Goal: Use online tool/utility: Use online tool/utility

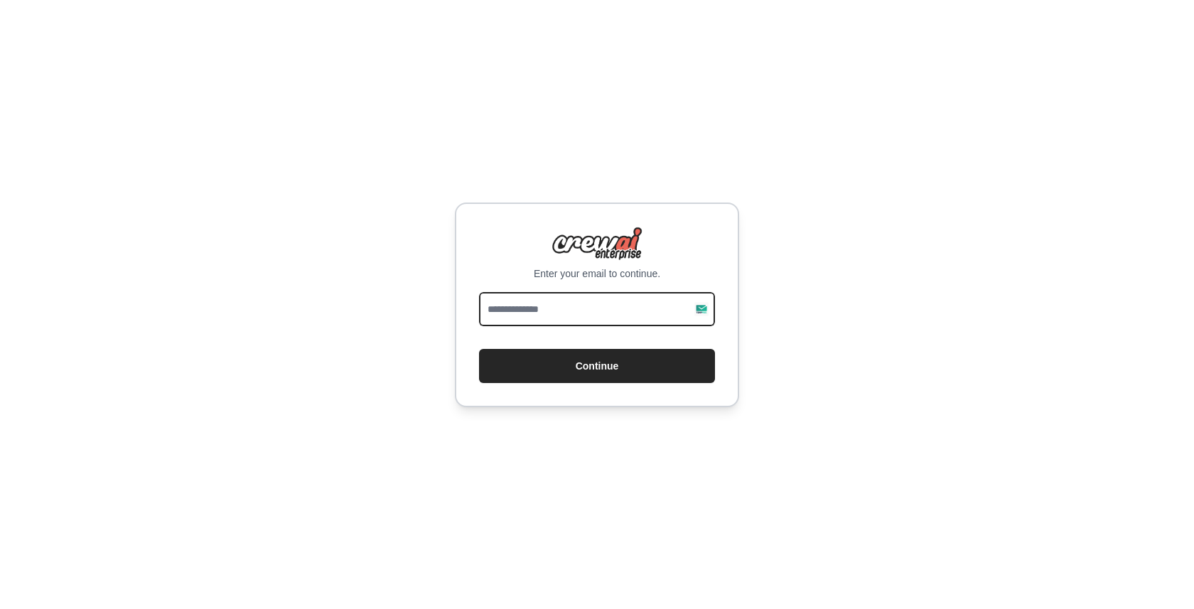
click at [589, 307] on input "email" at bounding box center [597, 309] width 236 height 34
type input "**********"
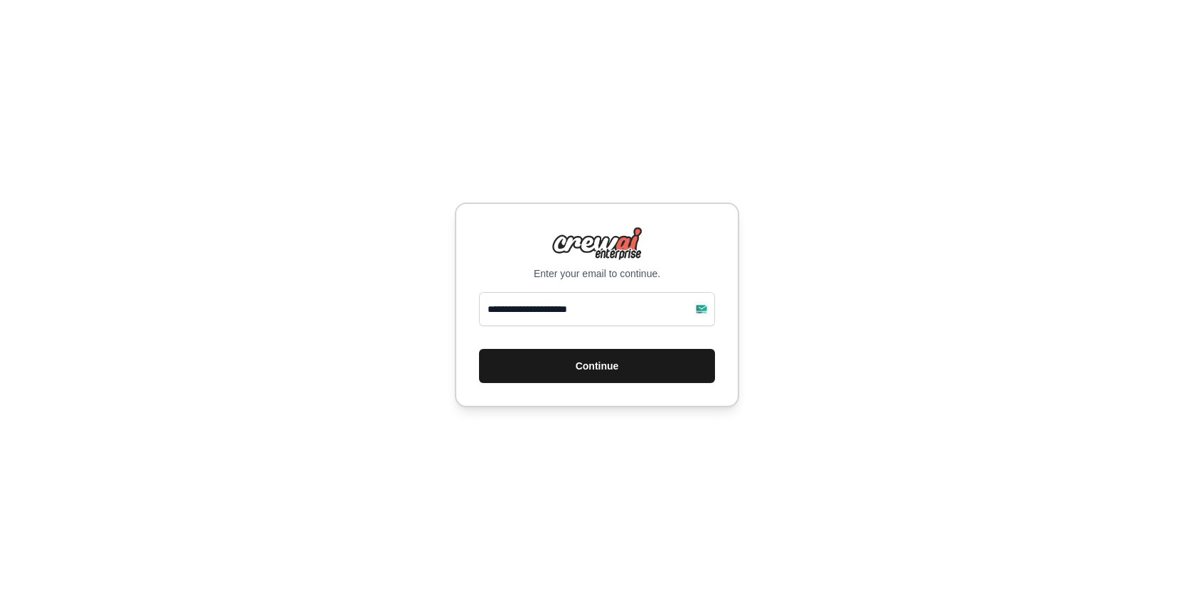
click at [603, 358] on button "Continue" at bounding box center [597, 366] width 236 height 34
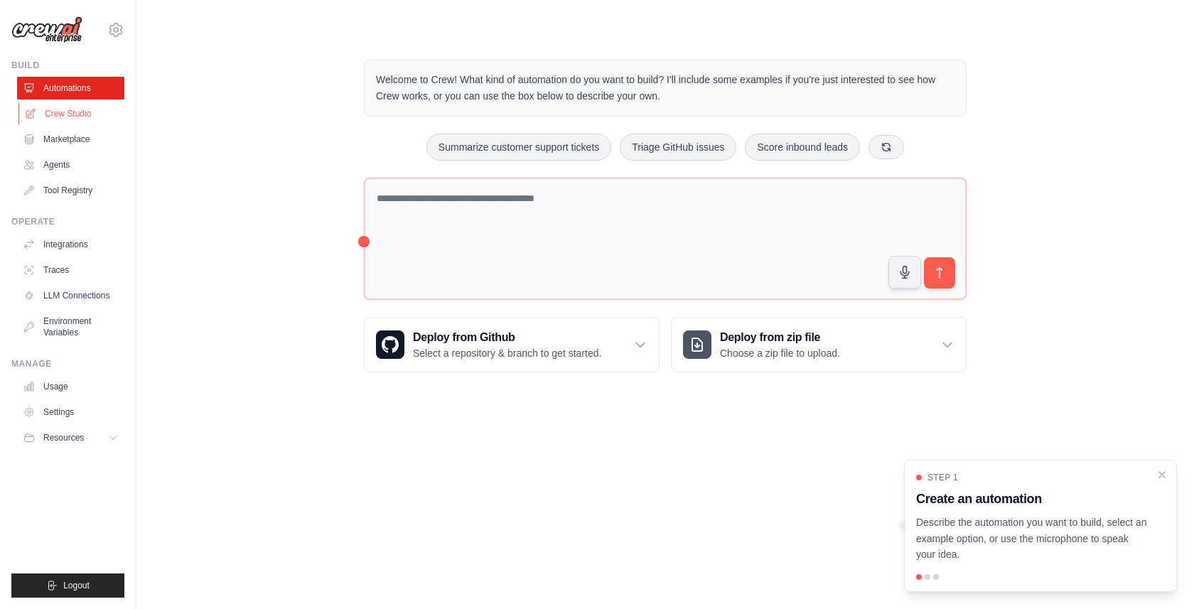
click at [85, 113] on link "Crew Studio" at bounding box center [71, 113] width 107 height 23
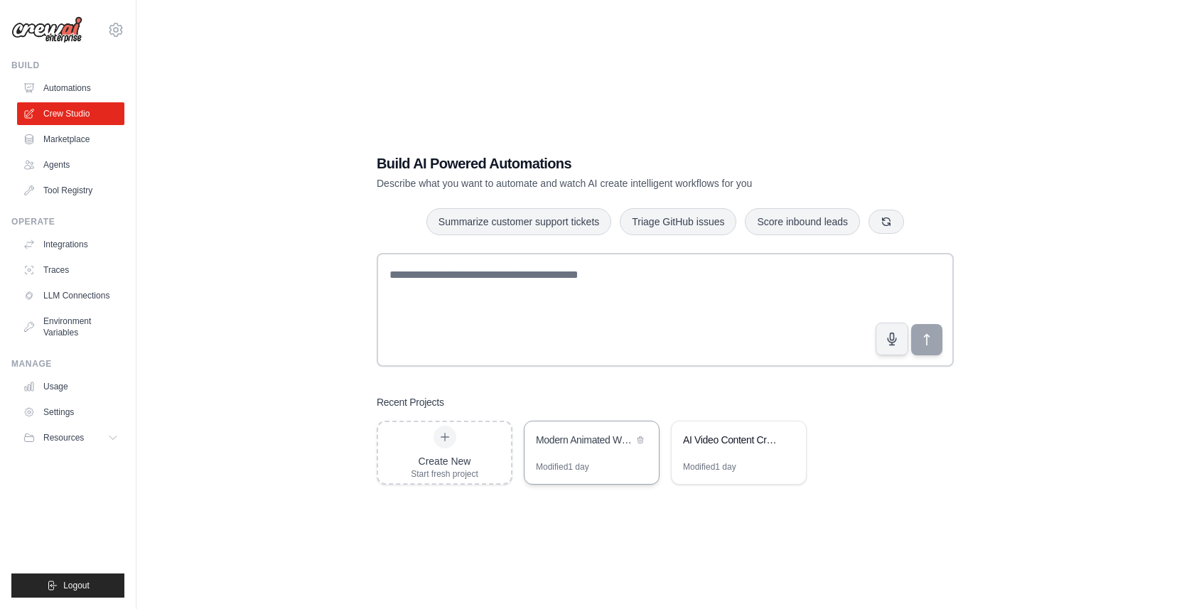
click at [610, 459] on div "Modern Animated WordPress Theme Builder" at bounding box center [592, 442] width 134 height 40
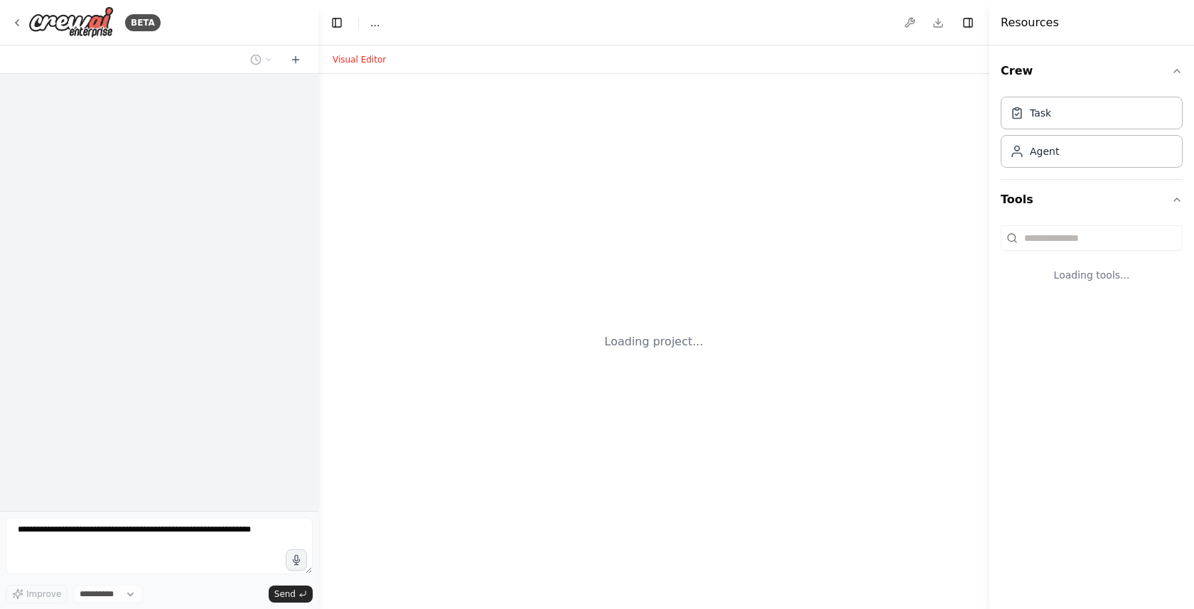
select select "****"
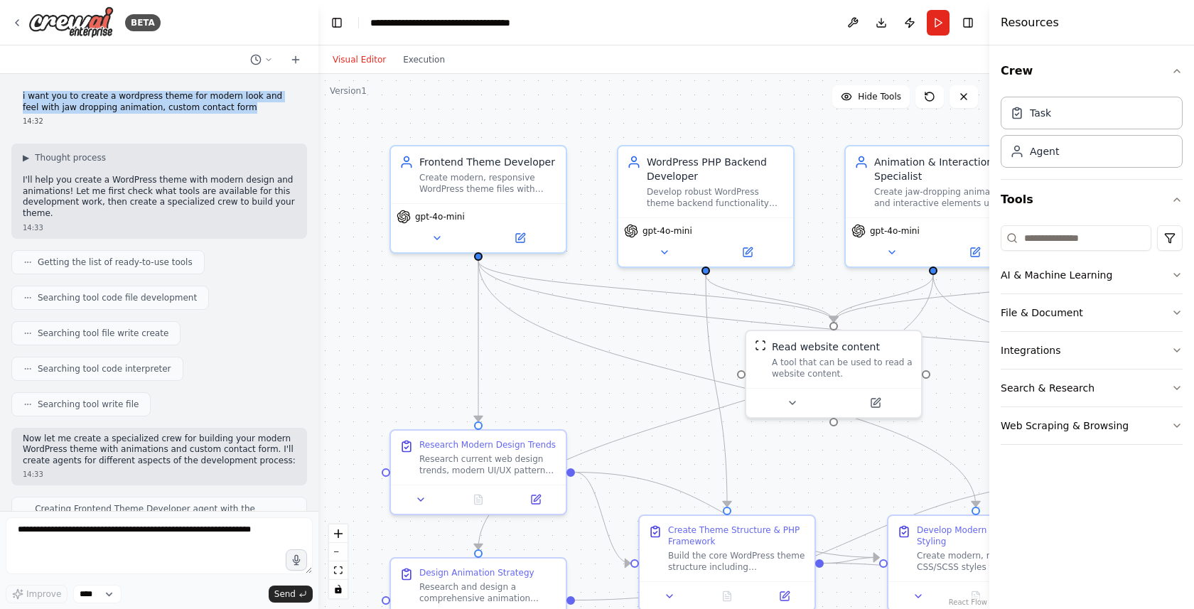
drag, startPoint x: 229, startPoint y: 111, endPoint x: 22, endPoint y: 91, distance: 207.9
click at [23, 91] on p "i want you to create a wordpress theme for modern look and feel with jaw droppi…" at bounding box center [159, 102] width 273 height 22
copy p "i want you to create a wordpress theme for modern look and feel with jaw droppi…"
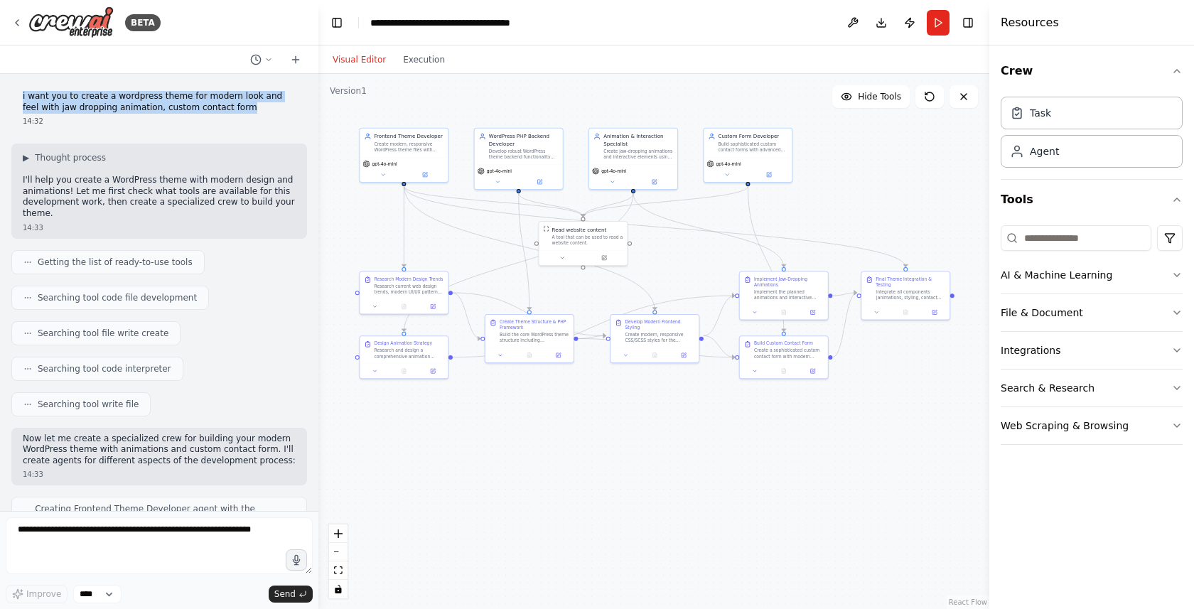
drag, startPoint x: 804, startPoint y: 401, endPoint x: 676, endPoint y: 284, distance: 173.1
click at [676, 284] on div ".deletable-edge-delete-btn { width: 20px; height: 20px; border: 0px solid #ffff…" at bounding box center [654, 341] width 671 height 535
click at [879, 26] on button "Download" at bounding box center [881, 23] width 23 height 26
click at [941, 25] on button "Run" at bounding box center [938, 23] width 23 height 26
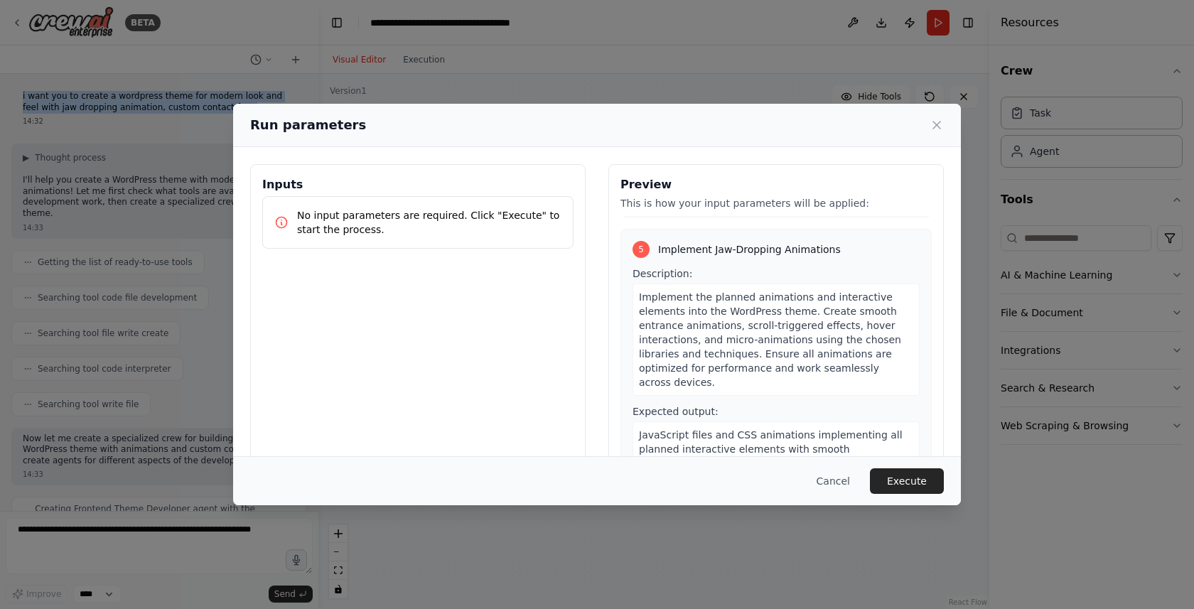
scroll to position [1603, 0]
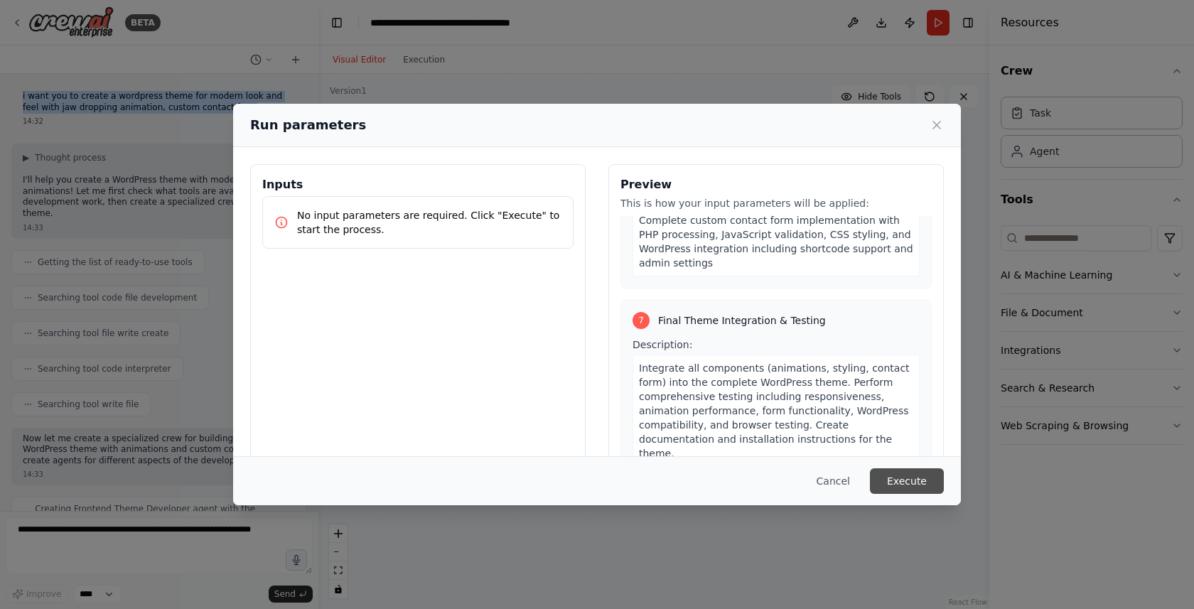
click at [901, 478] on button "Execute" at bounding box center [907, 482] width 74 height 26
